Goal: Check status: Check status

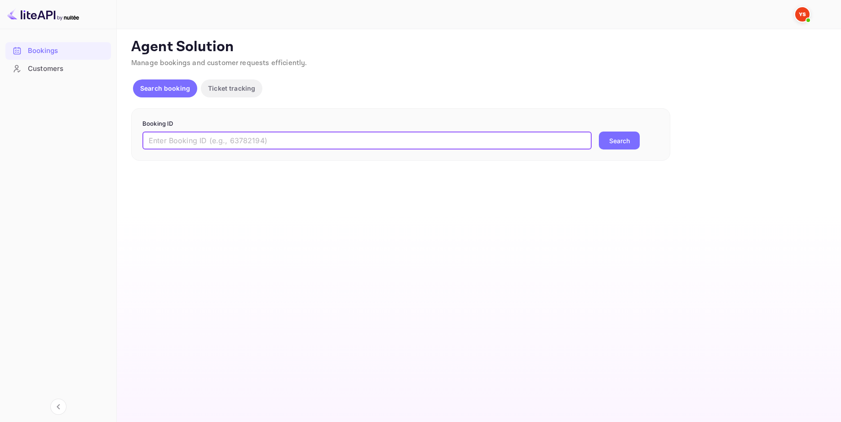
click at [247, 139] on input "text" at bounding box center [366, 141] width 449 height 18
paste input "9338476"
type input "9338476"
click at [638, 145] on button "Search" at bounding box center [619, 141] width 41 height 18
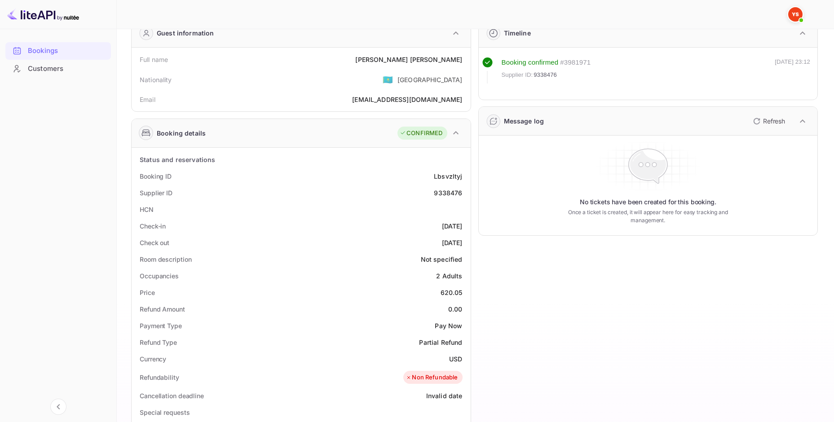
scroll to position [90, 0]
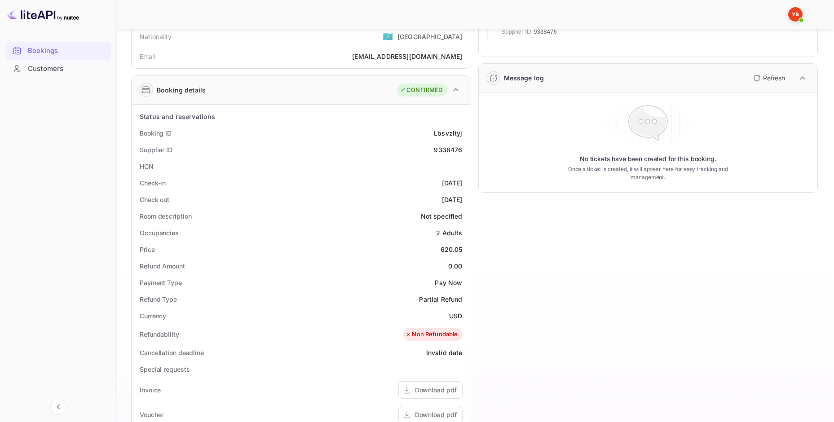
click at [449, 252] on div "620.05" at bounding box center [452, 249] width 22 height 9
copy div "620.05"
click at [454, 318] on div "USD" at bounding box center [455, 315] width 13 height 9
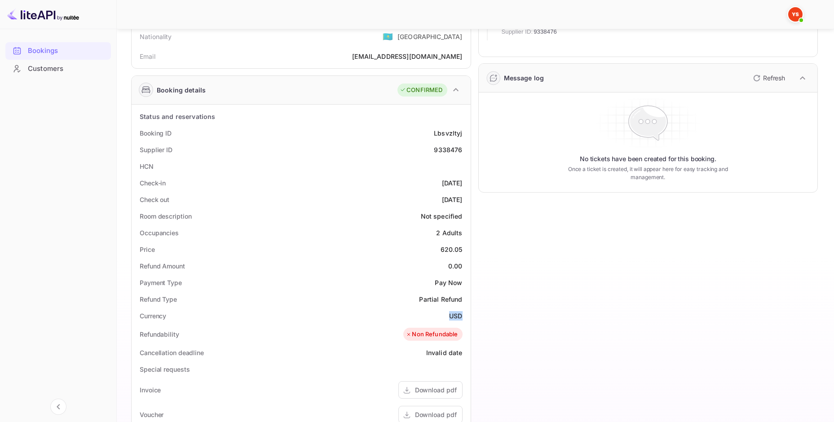
copy div "USD"
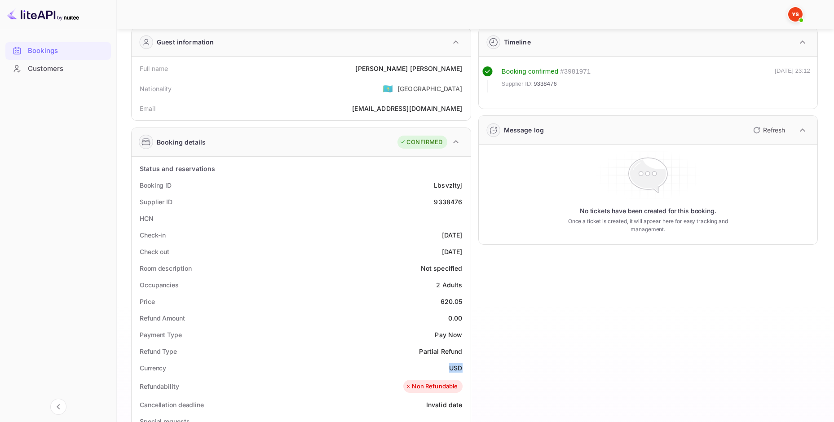
scroll to position [0, 0]
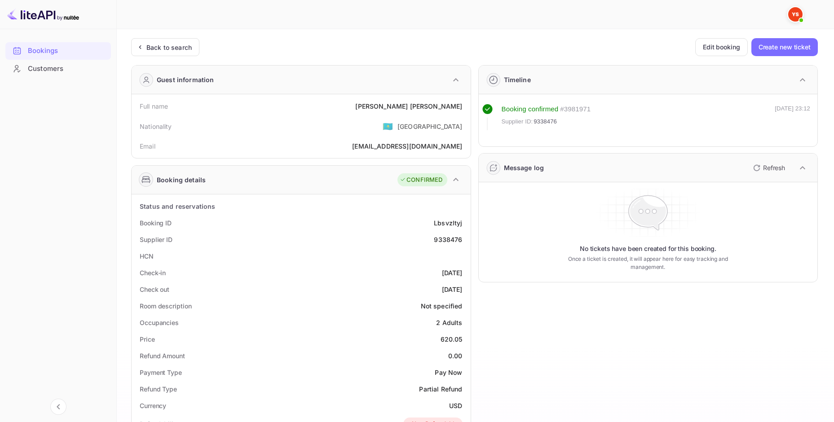
click at [446, 103] on div "[PERSON_NAME]" at bounding box center [408, 106] width 107 height 9
copy div "[PERSON_NAME]"
